Goal: Task Accomplishment & Management: Manage account settings

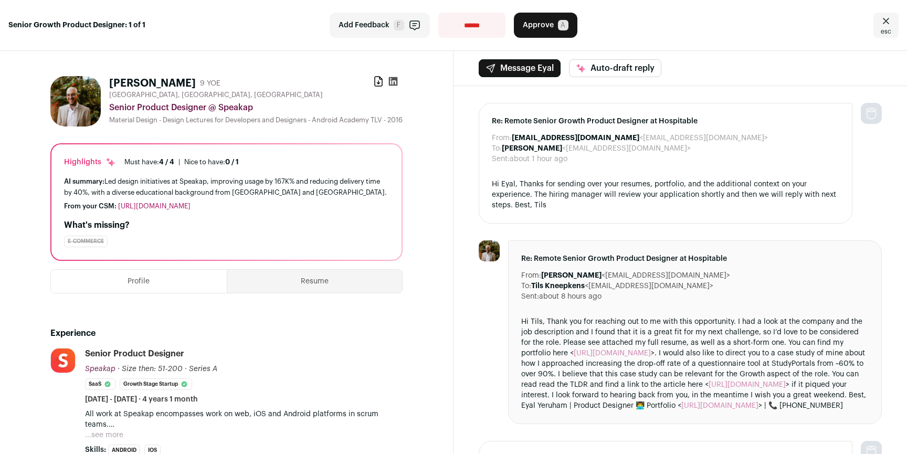
click at [458, 166] on div "From: Tils Kneepkens <[EMAIL_ADDRESS][DOMAIN_NAME]> To: [PERSON_NAME] <[EMAIL_A…" at bounding box center [679, 453] width 453 height 734
click at [462, 166] on div "From: Tils Kneepkens <hospitable@wellfound.us> To: Eyal Yeruham <eyalyeruham@gm…" at bounding box center [679, 453] width 453 height 734
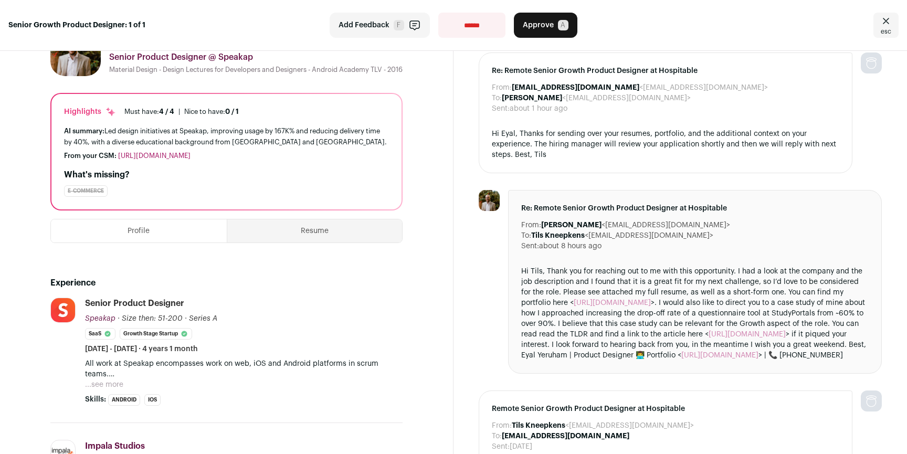
scroll to position [213, 0]
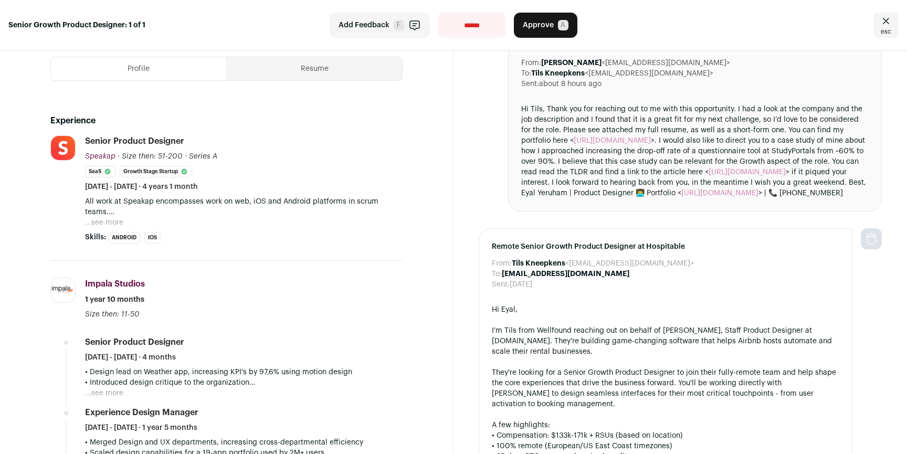
click at [104, 228] on button "...see more" at bounding box center [104, 222] width 38 height 10
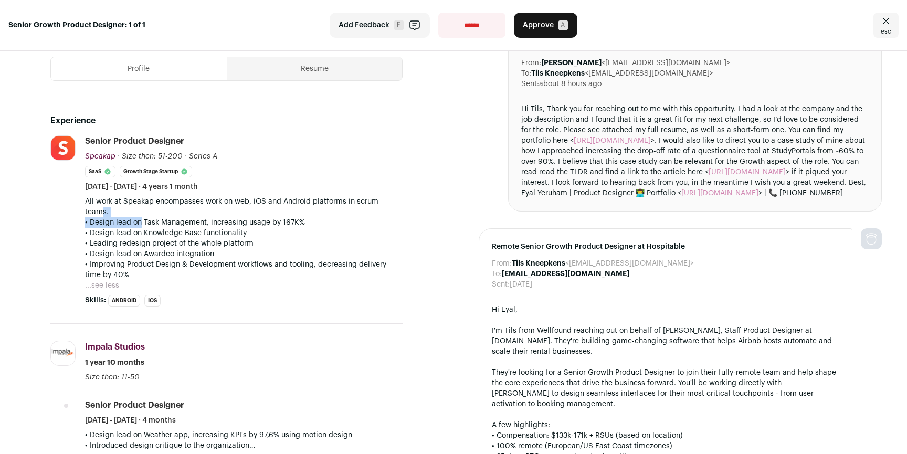
drag, startPoint x: 102, startPoint y: 226, endPoint x: 164, endPoint y: 254, distance: 67.9
click at [154, 251] on div "All work at Speakap encompasses work on web, iOS and Android platforms in scrum…" at bounding box center [244, 238] width 318 height 84
click at [170, 238] on p "• Design lead on Knowledge Base functionality" at bounding box center [244, 233] width 318 height 10
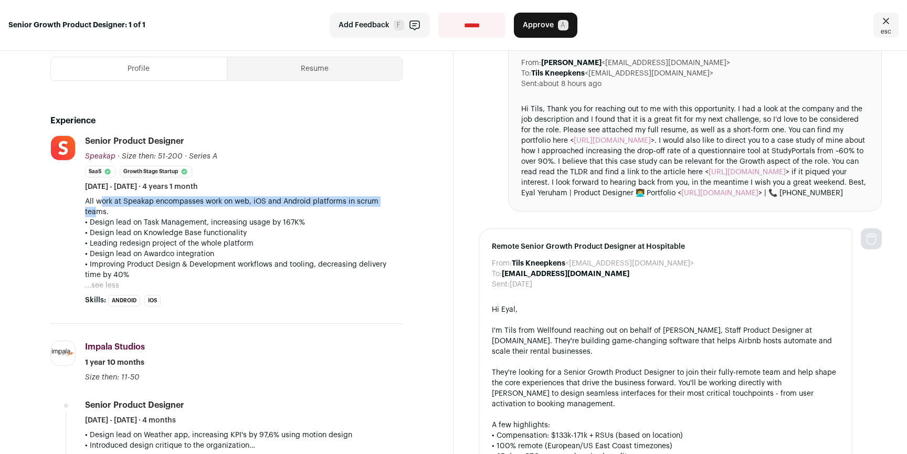
drag, startPoint x: 99, startPoint y: 221, endPoint x: 98, endPoint y: 229, distance: 7.9
click at [98, 217] on p "All work at Speakap encompasses work on web, iOS and Android platforms in scrum…" at bounding box center [244, 206] width 318 height 21
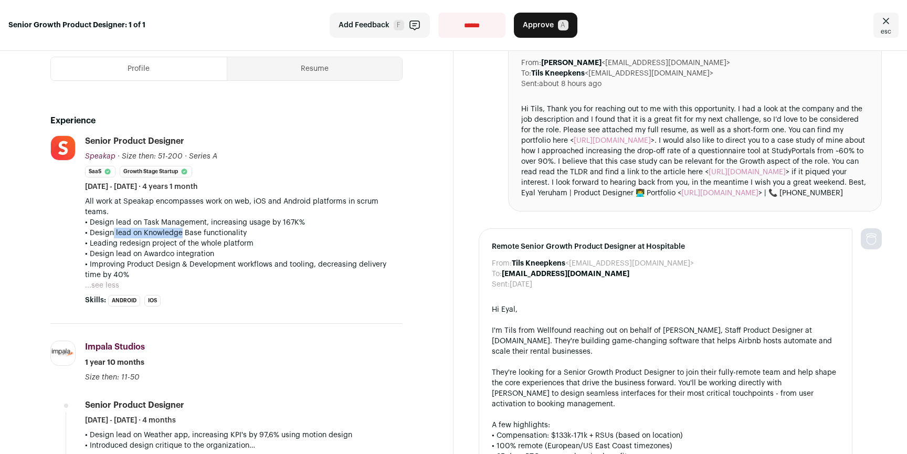
drag, startPoint x: 107, startPoint y: 247, endPoint x: 181, endPoint y: 250, distance: 74.6
click at [181, 238] on p "• Design lead on Knowledge Base functionality" at bounding box center [244, 233] width 318 height 10
drag, startPoint x: 185, startPoint y: 251, endPoint x: 156, endPoint y: 241, distance: 31.0
click at [156, 241] on div "All work at Speakap encompasses work on web, iOS and Android platforms in scrum…" at bounding box center [244, 238] width 318 height 84
click at [156, 228] on p "• Design lead on Task Management, increasing usage by 167K%" at bounding box center [244, 222] width 318 height 10
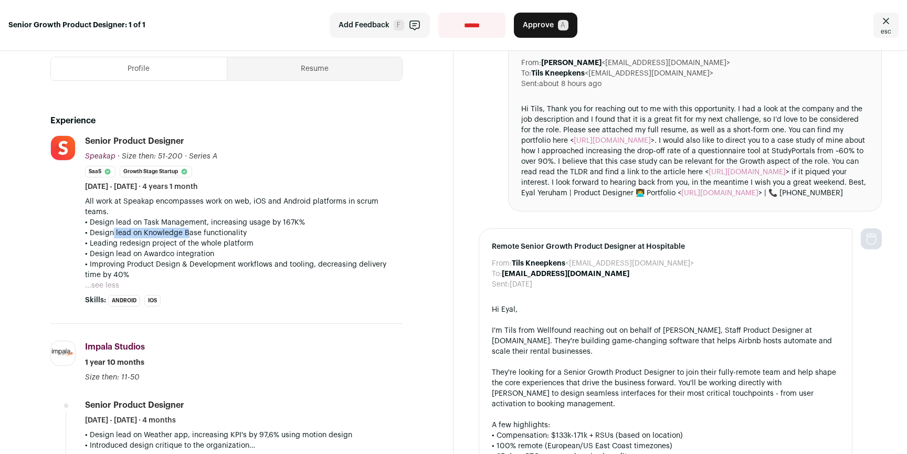
drag, startPoint x: 109, startPoint y: 247, endPoint x: 185, endPoint y: 248, distance: 75.6
click at [185, 238] on p "• Design lead on Knowledge Base functionality" at bounding box center [244, 233] width 318 height 10
drag, startPoint x: 209, startPoint y: 249, endPoint x: 147, endPoint y: 247, distance: 62.0
click at [153, 238] on p "• Design lead on Knowledge Base functionality" at bounding box center [244, 233] width 318 height 10
click at [147, 238] on p "• Design lead on Knowledge Base functionality" at bounding box center [244, 233] width 318 height 10
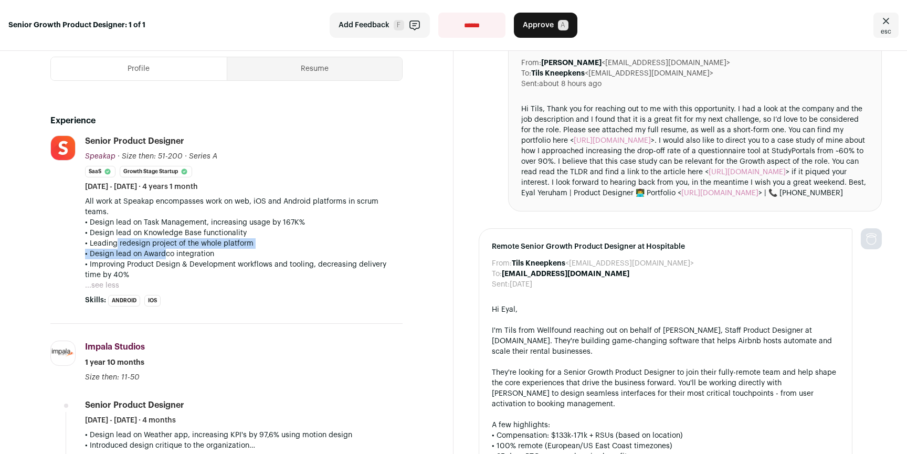
drag, startPoint x: 112, startPoint y: 259, endPoint x: 159, endPoint y: 270, distance: 48.0
click at [159, 270] on div "All work at Speakap encompasses work on web, iOS and Android platforms in scrum…" at bounding box center [244, 238] width 318 height 84
click at [376, 249] on p "• Leading redesign project of the whole platform" at bounding box center [244, 243] width 318 height 10
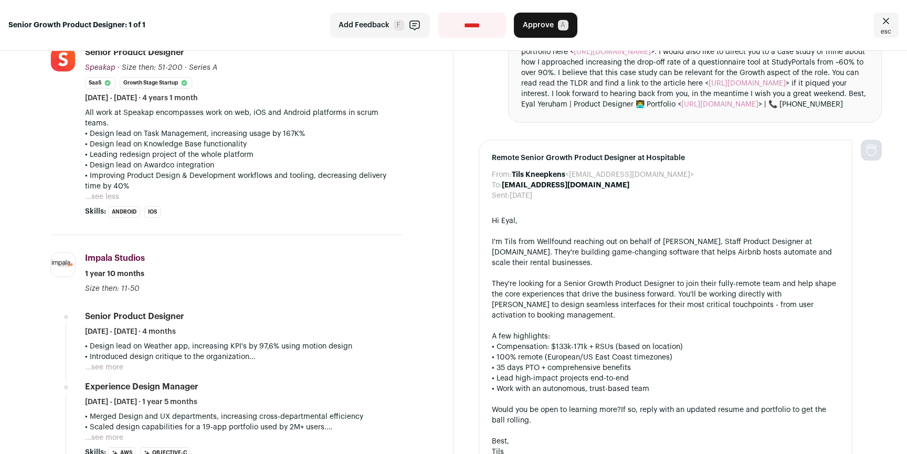
scroll to position [581, 0]
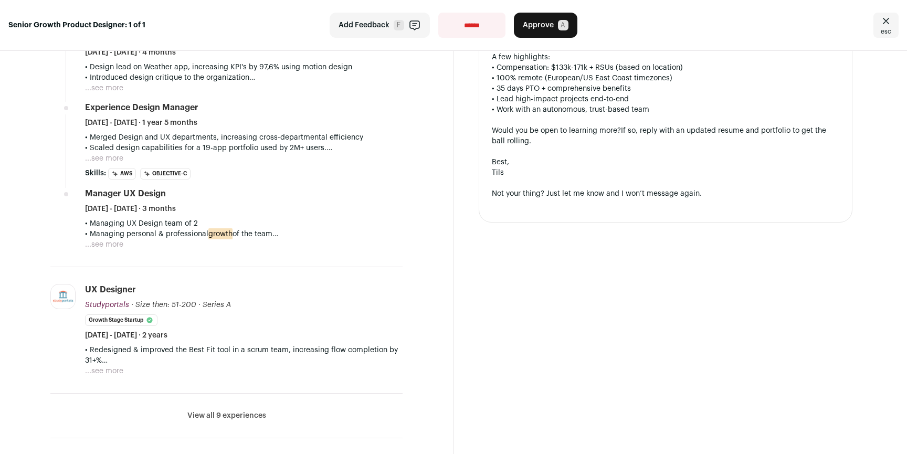
click at [233, 421] on button "View all 9 experiences" at bounding box center [226, 415] width 79 height 10
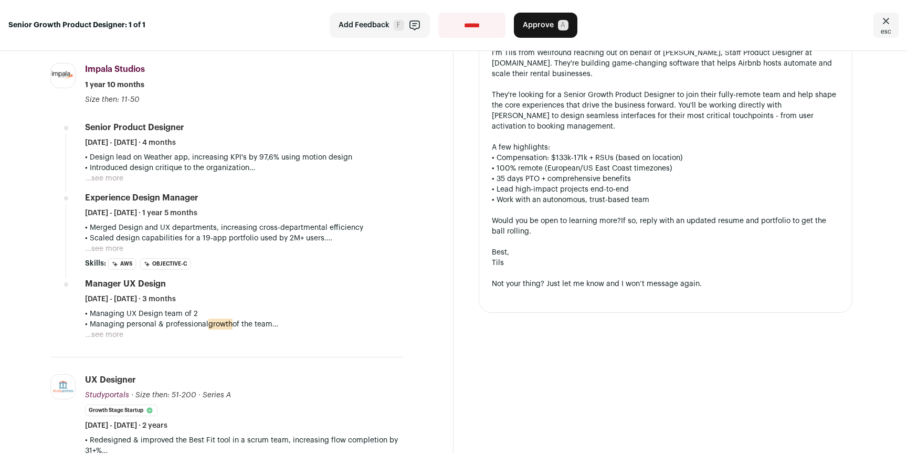
scroll to position [638, 0]
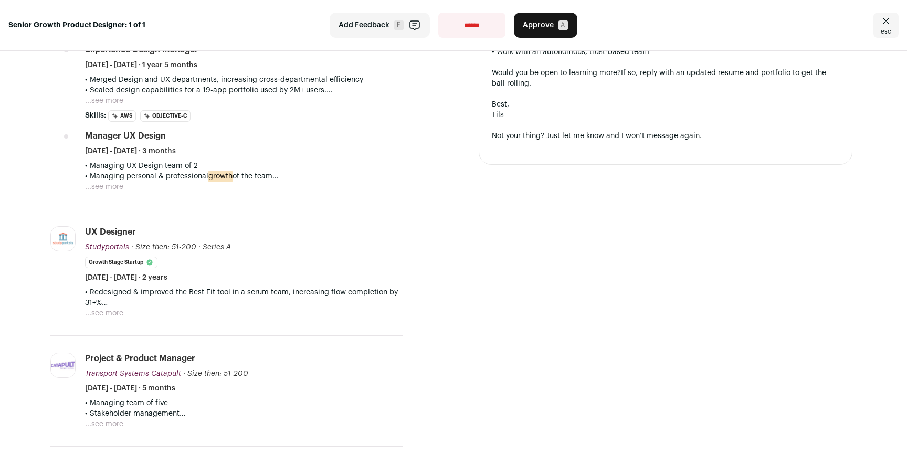
drag, startPoint x: 108, startPoint y: 332, endPoint x: 116, endPoint y: 331, distance: 8.0
click at [108, 319] on button "...see more" at bounding box center [104, 313] width 38 height 10
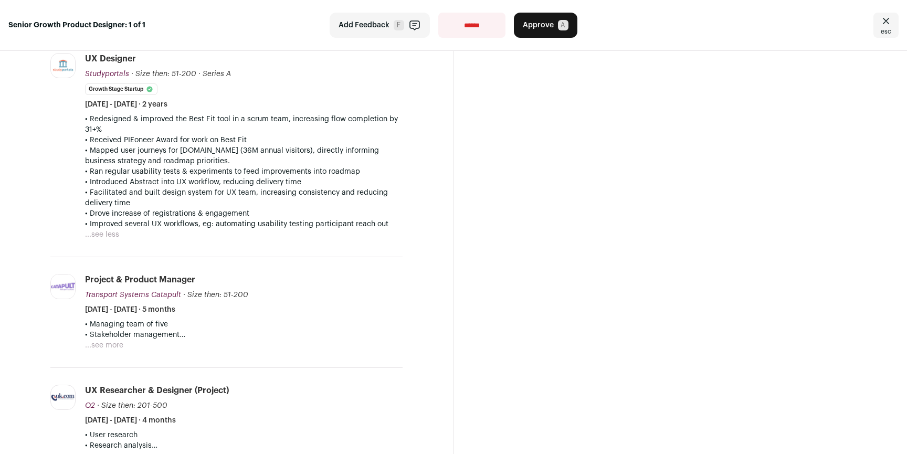
scroll to position [877, 0]
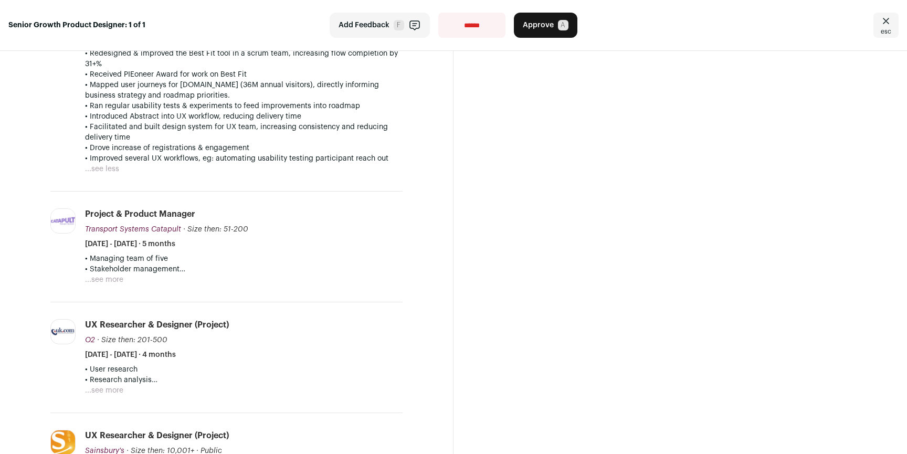
click at [111, 285] on button "...see more" at bounding box center [104, 280] width 38 height 10
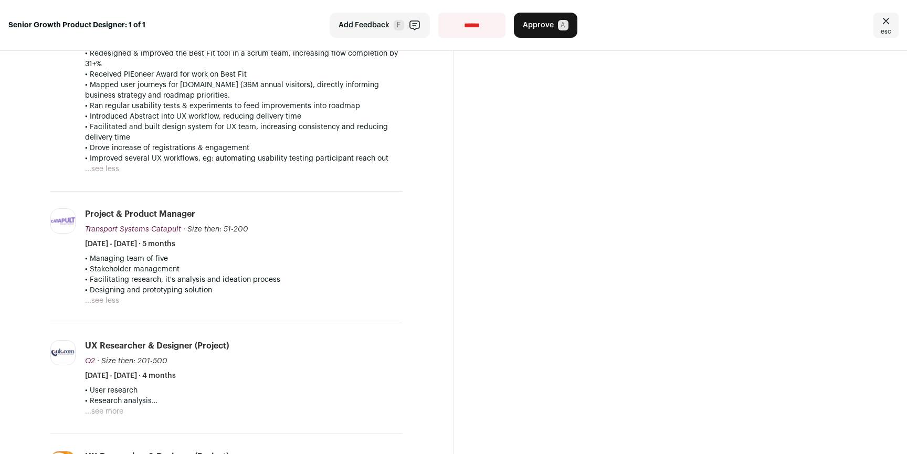
click at [476, 291] on div "Message Eyal Auto-draft reply From: Tils Kneepkens <hospitable@wellfound.us> To…" at bounding box center [679, 270] width 453 height 2192
click at [467, 267] on div "Message Eyal Auto-draft reply From: Tils Kneepkens <hospitable@wellfound.us> To…" at bounding box center [679, 270] width 453 height 2192
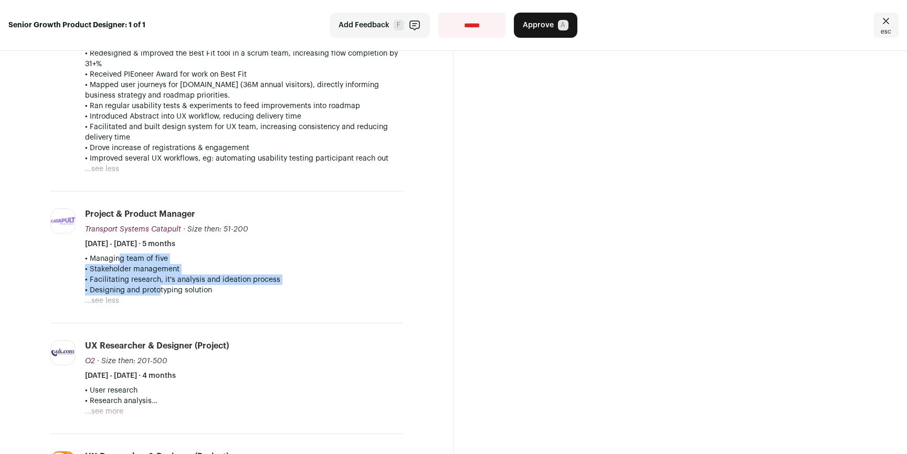
drag, startPoint x: 111, startPoint y: 278, endPoint x: 156, endPoint y: 309, distance: 55.2
click at [156, 296] on div "• Managing team of five • Stakeholder management • Facilitating research, it's …" at bounding box center [244, 275] width 318 height 42
drag, startPoint x: 156, startPoint y: 309, endPoint x: 107, endPoint y: 276, distance: 59.5
click at [107, 276] on div "• Managing team of five • Stakeholder management • Facilitating research, it's …" at bounding box center [244, 275] width 318 height 42
click at [107, 264] on p "• Managing team of five" at bounding box center [244, 259] width 318 height 10
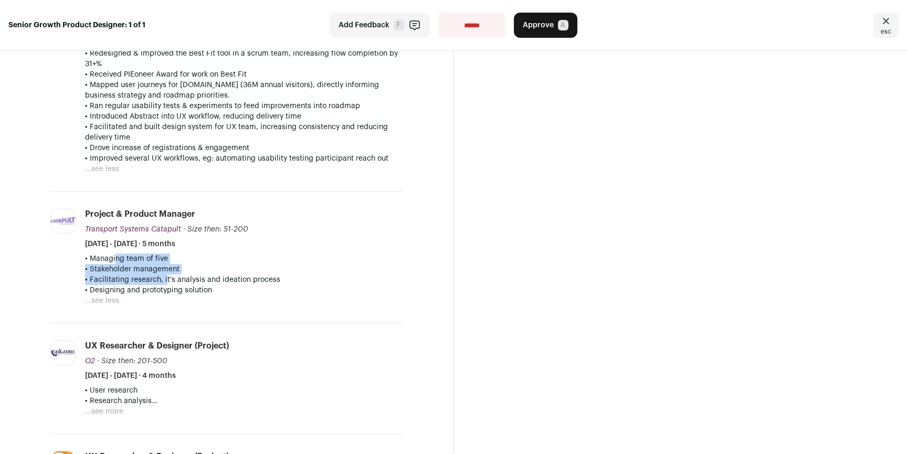
drag, startPoint x: 122, startPoint y: 281, endPoint x: 165, endPoint y: 300, distance: 47.5
click at [165, 296] on div "• Managing team of five • Stakeholder management • Facilitating research, it's …" at bounding box center [244, 275] width 318 height 42
drag, startPoint x: 167, startPoint y: 303, endPoint x: 105, endPoint y: 276, distance: 68.0
click at [105, 276] on div "• Managing team of five • Stakeholder management • Facilitating research, it's …" at bounding box center [244, 275] width 318 height 42
drag, startPoint x: 103, startPoint y: 276, endPoint x: 175, endPoint y: 304, distance: 76.6
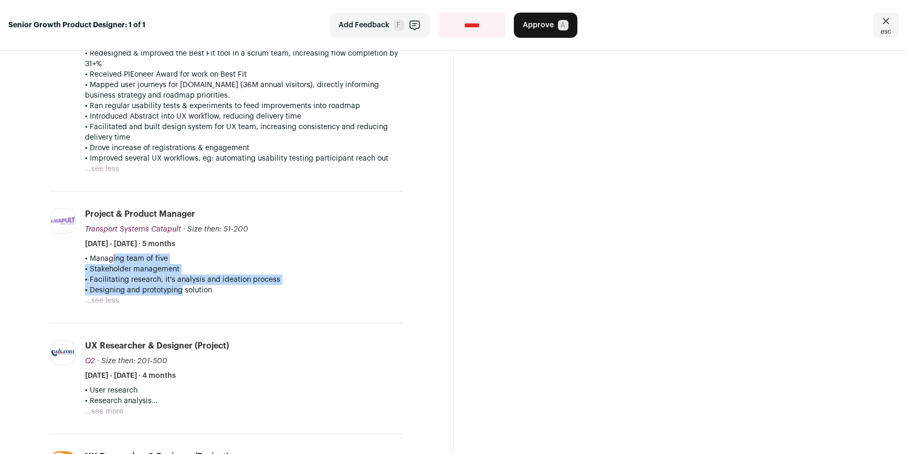
click at [175, 296] on div "• Managing team of five • Stakeholder management • Facilitating research, it's …" at bounding box center [244, 275] width 318 height 42
drag, startPoint x: 175, startPoint y: 304, endPoint x: 100, endPoint y: 278, distance: 78.8
click at [100, 278] on div "• Managing team of five • Stakeholder management • Facilitating research, it's …" at bounding box center [244, 275] width 318 height 42
drag, startPoint x: 100, startPoint y: 278, endPoint x: 171, endPoint y: 301, distance: 74.7
click at [171, 296] on div "• Managing team of five • Stakeholder management • Facilitating research, it's …" at bounding box center [244, 275] width 318 height 42
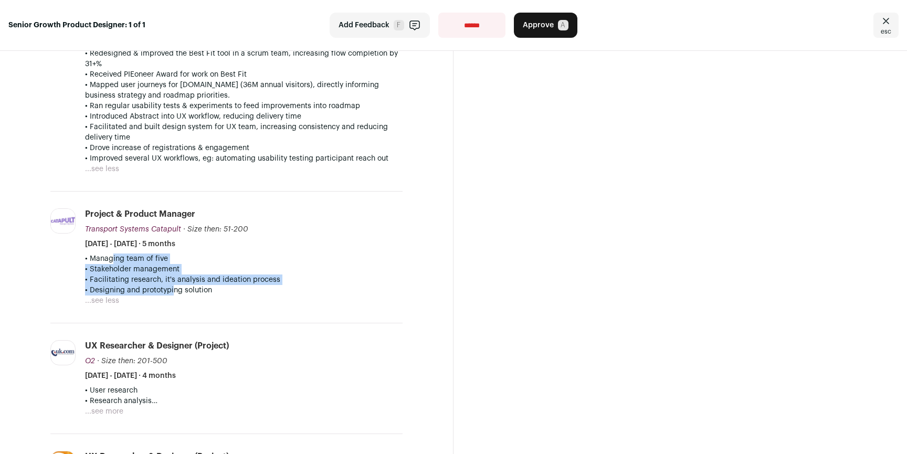
drag, startPoint x: 164, startPoint y: 305, endPoint x: 102, endPoint y: 280, distance: 66.7
click at [102, 280] on div "• Managing team of five • Stakeholder management • Facilitating research, it's …" at bounding box center [244, 275] width 318 height 42
drag, startPoint x: 101, startPoint y: 279, endPoint x: 180, endPoint y: 306, distance: 83.8
click at [178, 296] on div "• Managing team of five • Stakeholder management • Facilitating research, it's …" at bounding box center [244, 275] width 318 height 42
drag, startPoint x: 180, startPoint y: 306, endPoint x: 101, endPoint y: 279, distance: 83.8
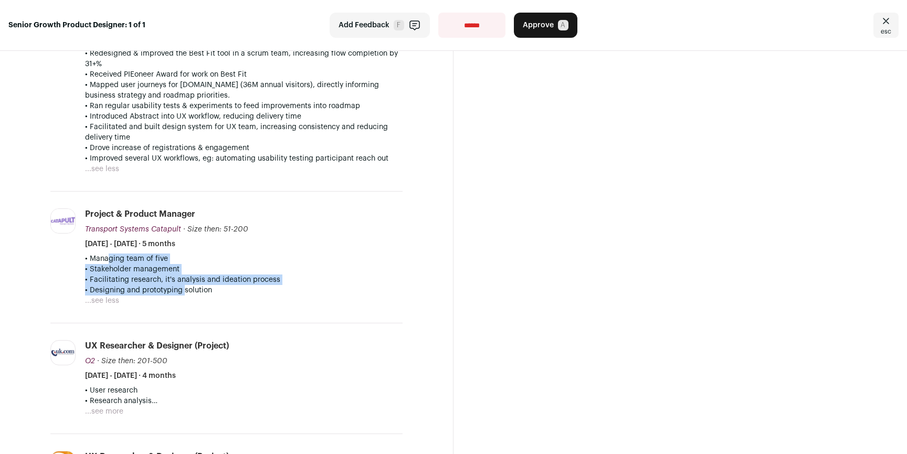
click at [101, 279] on div "• Managing team of five • Stakeholder management • Facilitating research, it's …" at bounding box center [244, 275] width 318 height 42
drag, startPoint x: 101, startPoint y: 279, endPoint x: 185, endPoint y: 307, distance: 89.1
click at [185, 296] on div "• Managing team of five • Stakeholder management • Facilitating research, it's …" at bounding box center [244, 275] width 318 height 42
drag, startPoint x: 173, startPoint y: 302, endPoint x: 101, endPoint y: 279, distance: 75.5
click at [101, 279] on div "• Managing team of five • Stakeholder management • Facilitating research, it's …" at bounding box center [244, 275] width 318 height 42
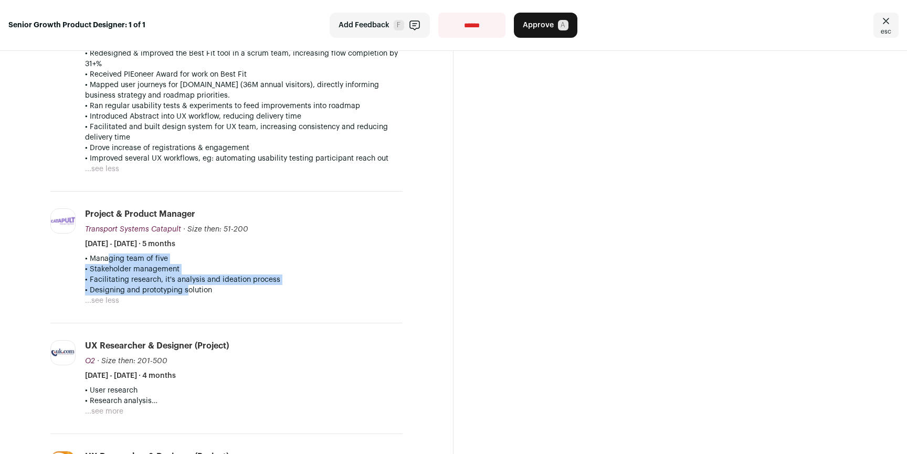
click at [101, 264] on p "• Managing team of five" at bounding box center [244, 259] width 318 height 10
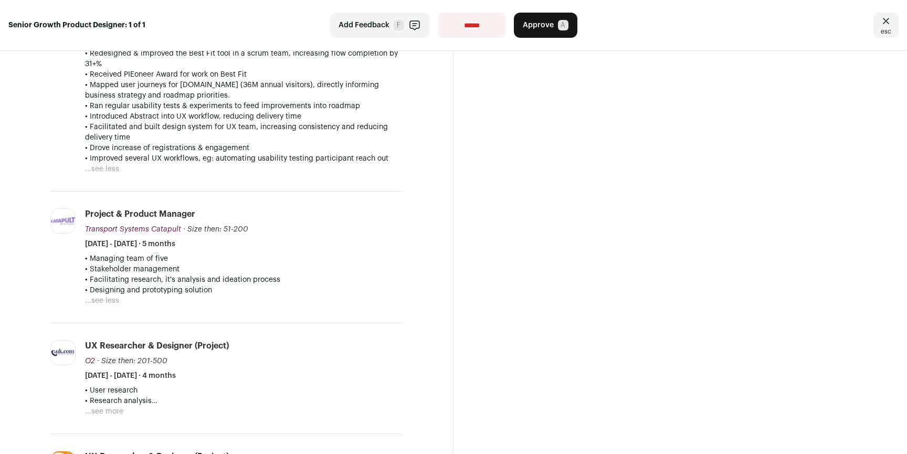
click at [461, 263] on div "Message Eyal Auto-draft reply From: Tils Kneepkens <hospitable@wellfound.us> To…" at bounding box center [679, 270] width 453 height 2192
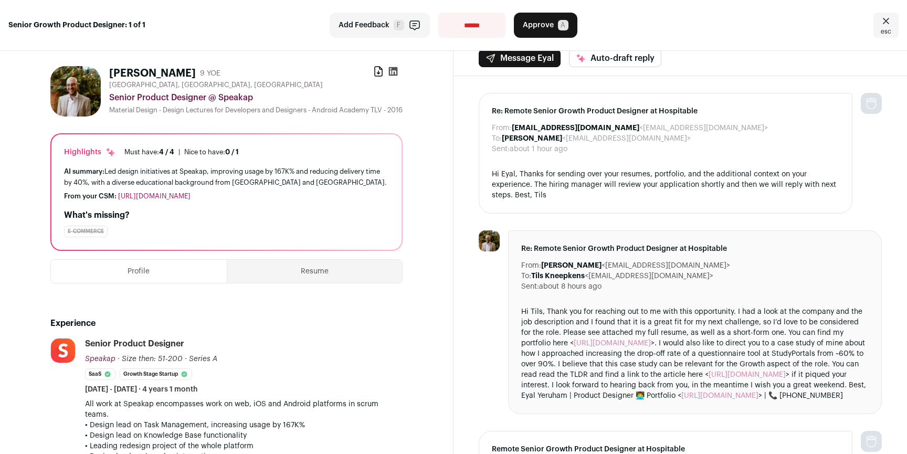
scroll to position [0, 0]
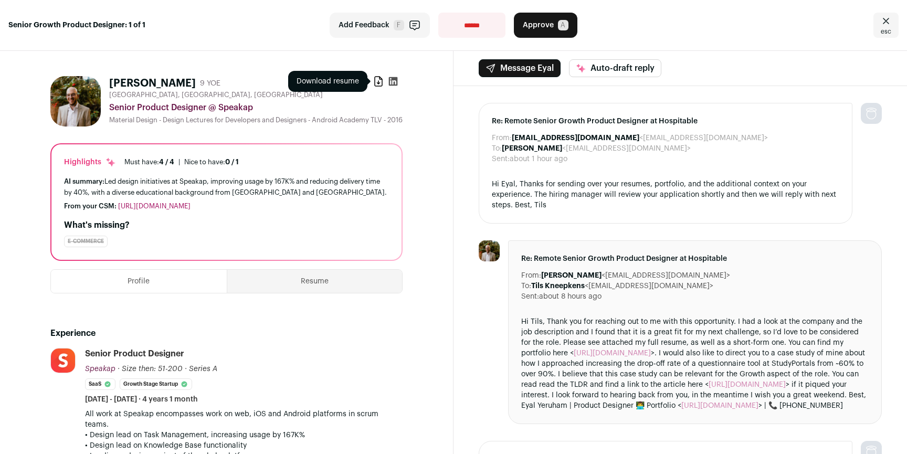
click at [375, 82] on icon at bounding box center [378, 81] width 7 height 9
click at [873, 20] on link "esc" at bounding box center [885, 25] width 25 height 25
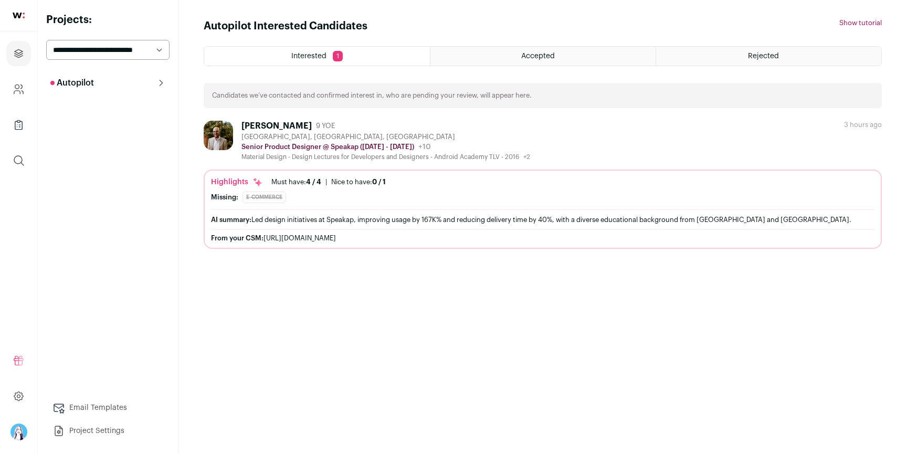
click at [130, 56] on select "**********" at bounding box center [107, 50] width 123 height 20
click at [46, 40] on select "**********" at bounding box center [107, 50] width 123 height 20
click at [157, 91] on button "Autopilot" at bounding box center [107, 82] width 123 height 21
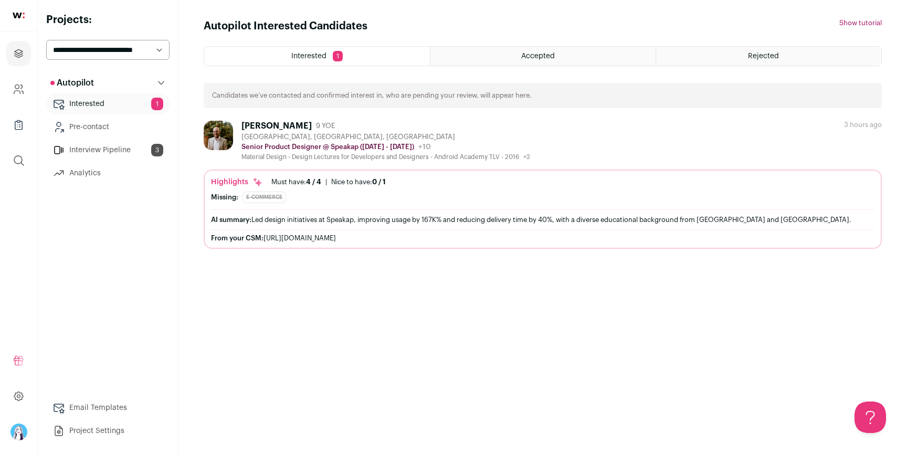
click at [142, 45] on select "**********" at bounding box center [107, 50] width 123 height 20
select select "*****"
click at [46, 40] on select "**********" at bounding box center [107, 50] width 123 height 20
click at [116, 43] on select "**********" at bounding box center [107, 50] width 123 height 20
select select "*****"
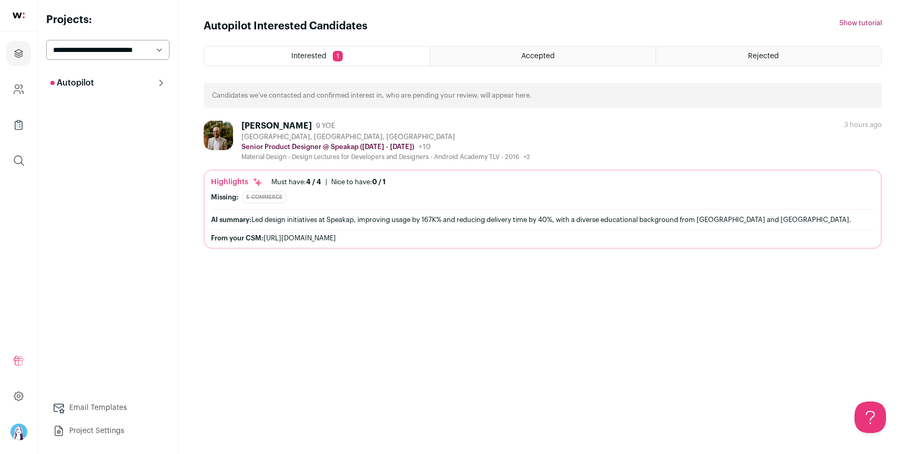
click at [46, 40] on select "**********" at bounding box center [107, 50] width 123 height 20
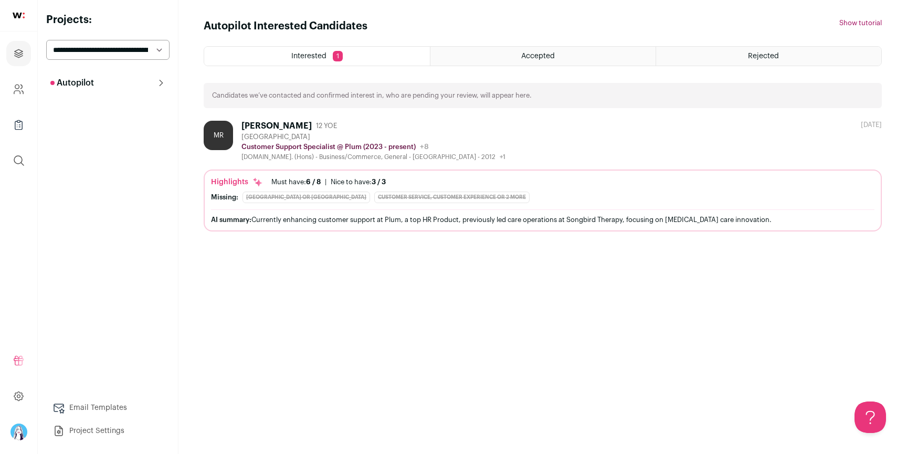
click at [181, 59] on main "Autopilot Interested Candidates Hide tutorial Show tutorial Interested 1 Accept…" at bounding box center [542, 227] width 729 height 454
click at [135, 52] on select "**********" at bounding box center [107, 50] width 123 height 20
select select "*****"
click at [46, 40] on select "**********" at bounding box center [107, 50] width 123 height 20
click at [560, 26] on div "Autopilot Interested Candidates Hide tutorial Show tutorial" at bounding box center [543, 26] width 678 height 15
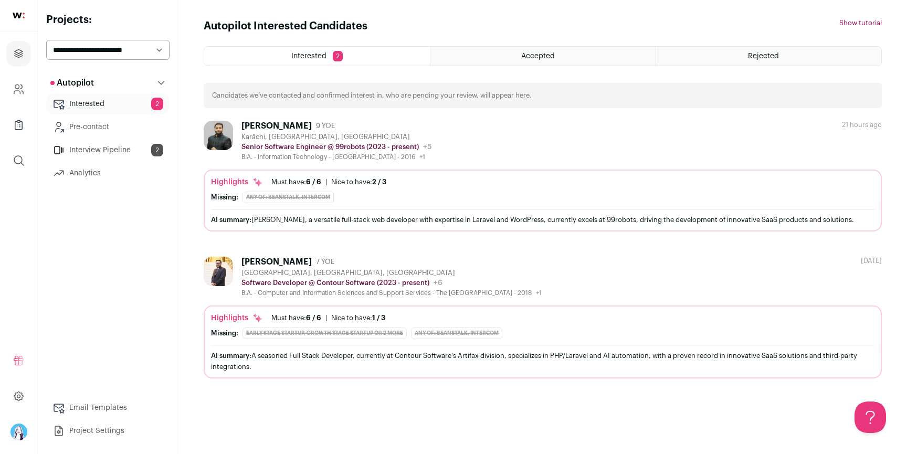
click at [595, 57] on div "Accepted" at bounding box center [542, 56] width 225 height 19
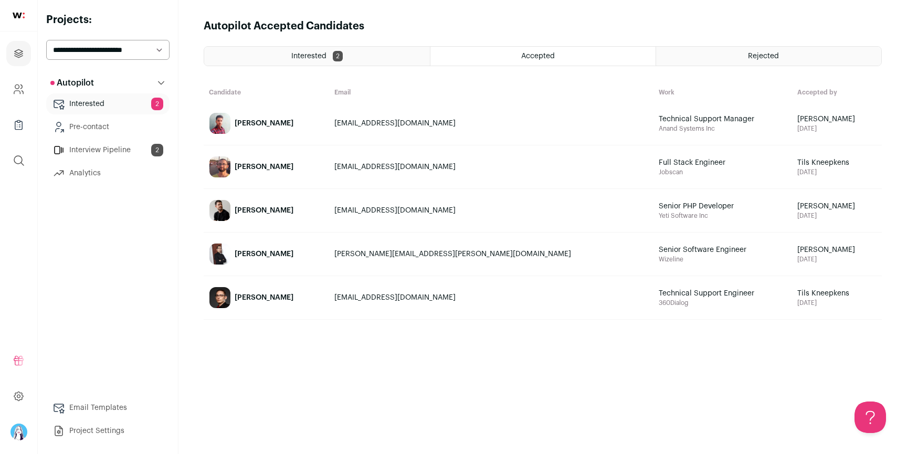
click at [390, 53] on div "Interested 2" at bounding box center [317, 56] width 226 height 19
